Goal: Navigation & Orientation: Find specific page/section

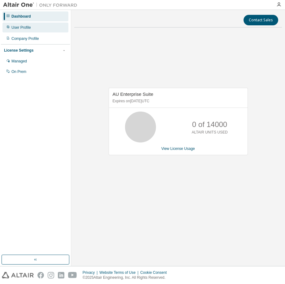
click at [20, 29] on div "User Profile" at bounding box center [20, 27] width 19 height 5
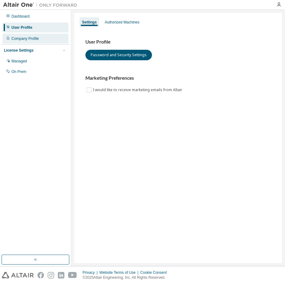
click at [26, 37] on div "Company Profile" at bounding box center [25, 38] width 28 height 5
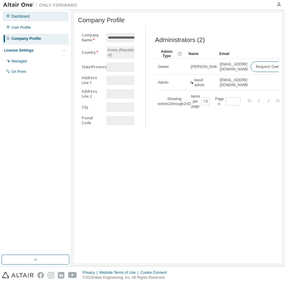
click at [27, 14] on div "Dashboard" at bounding box center [20, 16] width 18 height 5
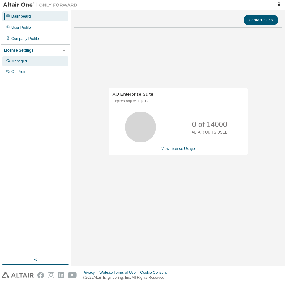
click at [27, 63] on div "Managed" at bounding box center [18, 61] width 15 height 5
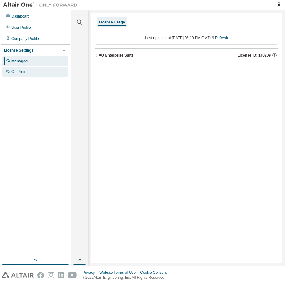
click at [24, 69] on div "On Prem" at bounding box center [35, 72] width 66 height 10
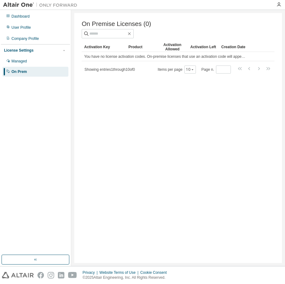
click at [29, 51] on div "License Settings" at bounding box center [18, 50] width 29 height 5
drag, startPoint x: 22, startPoint y: 46, endPoint x: 24, endPoint y: 54, distance: 7.4
click at [22, 47] on div "License Settings Managed On Prem" at bounding box center [35, 50] width 69 height 12
click at [24, 55] on div "License Settings Managed On Prem" at bounding box center [35, 50] width 69 height 12
click at [24, 51] on div "License Settings" at bounding box center [18, 50] width 29 height 5
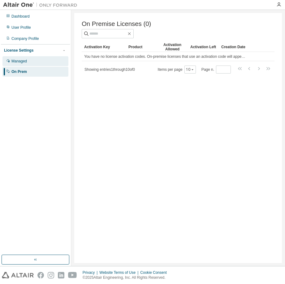
click at [23, 58] on div "Managed" at bounding box center [35, 61] width 66 height 10
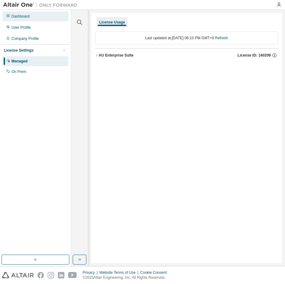
click at [36, 20] on div "Dashboard" at bounding box center [35, 16] width 66 height 10
